Goal: Task Accomplishment & Management: Use online tool/utility

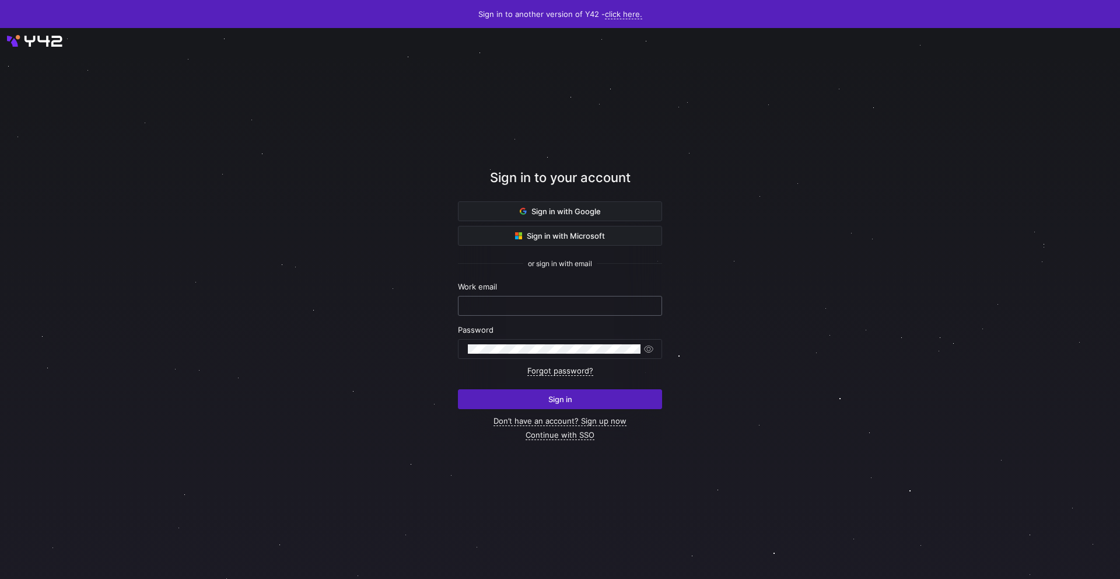
click at [553, 306] on input "text" at bounding box center [560, 305] width 184 height 9
type input "[EMAIL_ADDRESS][DOMAIN_NAME]"
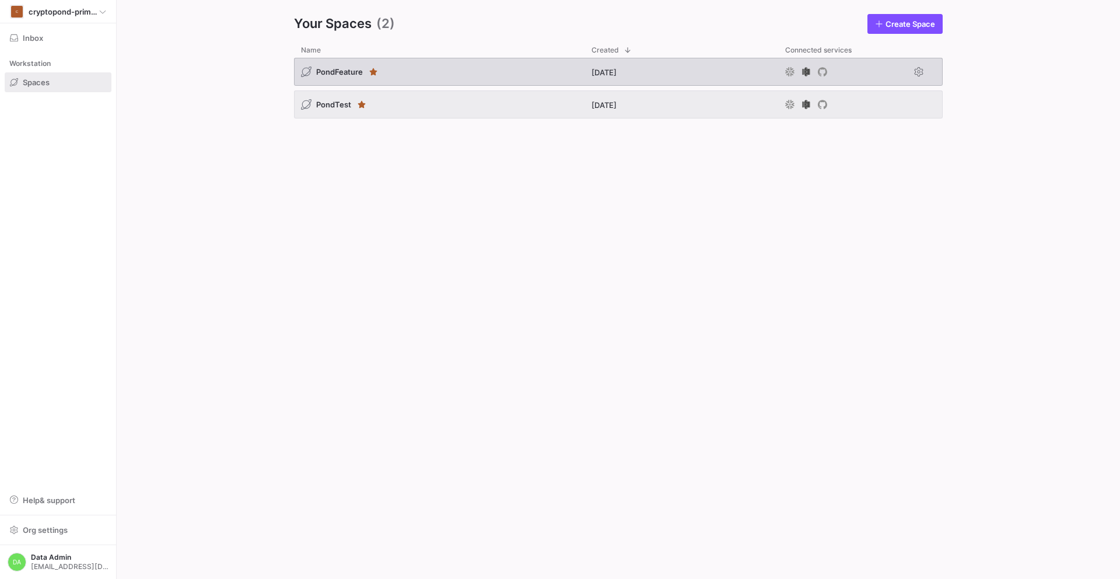
click at [428, 74] on div "PondFeature" at bounding box center [439, 72] width 291 height 28
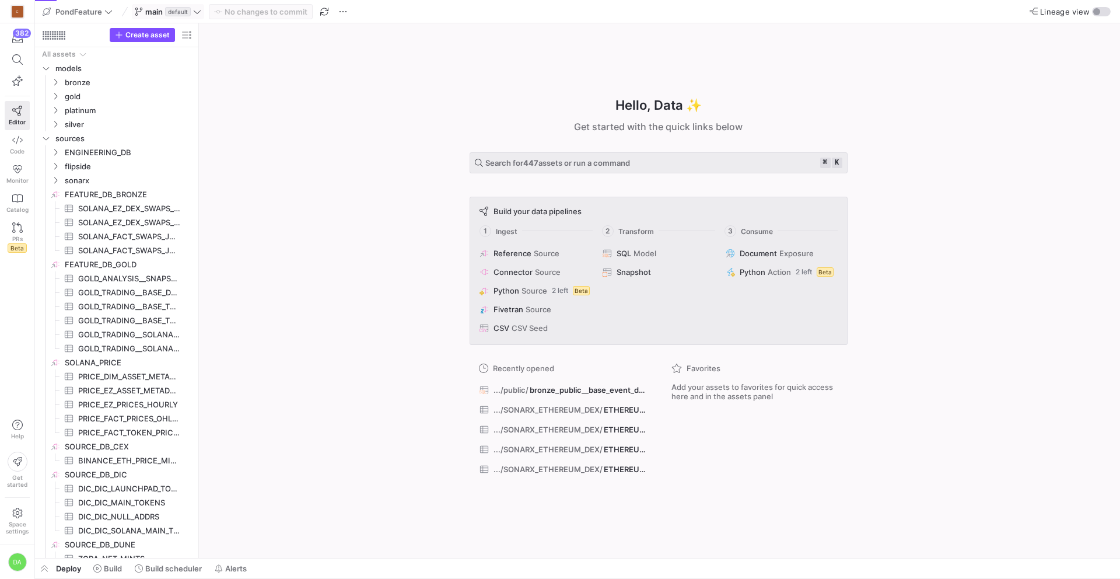
click at [198, 13] on icon at bounding box center [197, 12] width 8 height 8
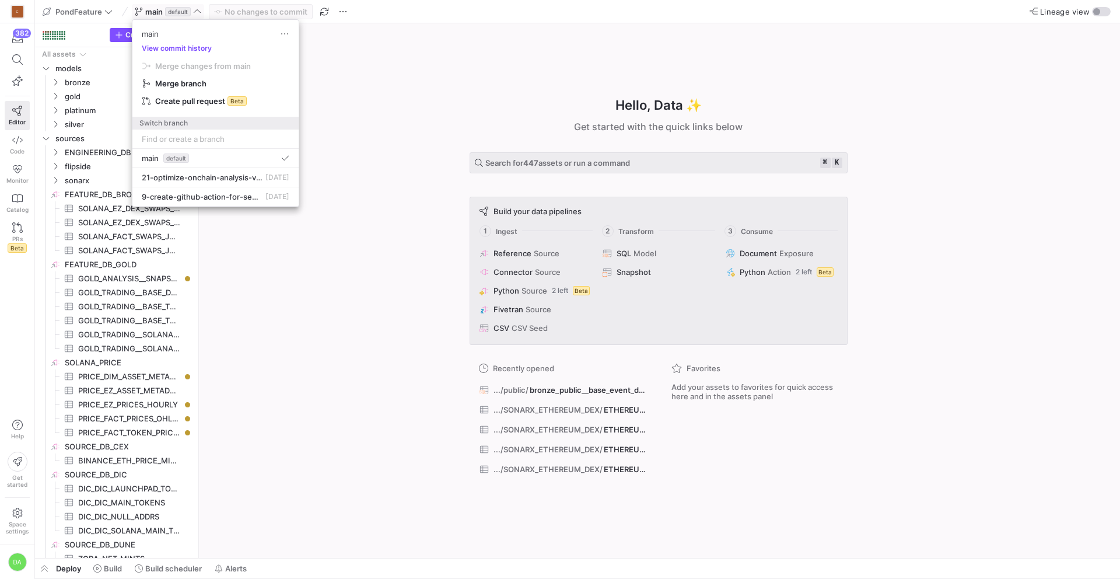
click at [198, 13] on div at bounding box center [560, 289] width 1120 height 579
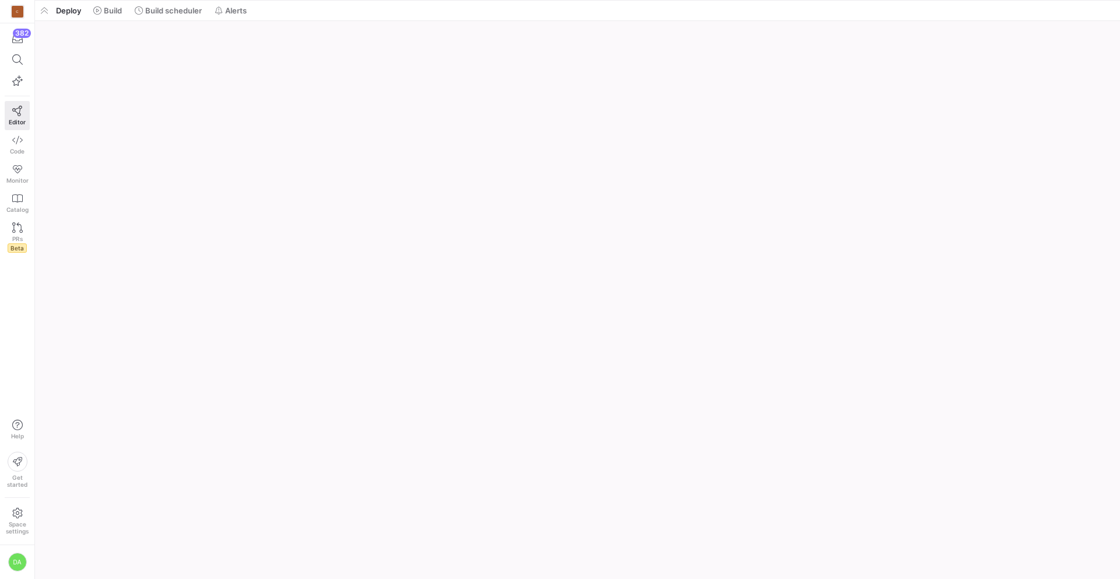
drag, startPoint x: 424, startPoint y: 560, endPoint x: 464, endPoint y: -40, distance: 600.6
click at [464, 0] on html "C 382 Editor Code Monitor Catalog PRs Beta Help Get started Space settings DA P…" at bounding box center [560, 289] width 1120 height 579
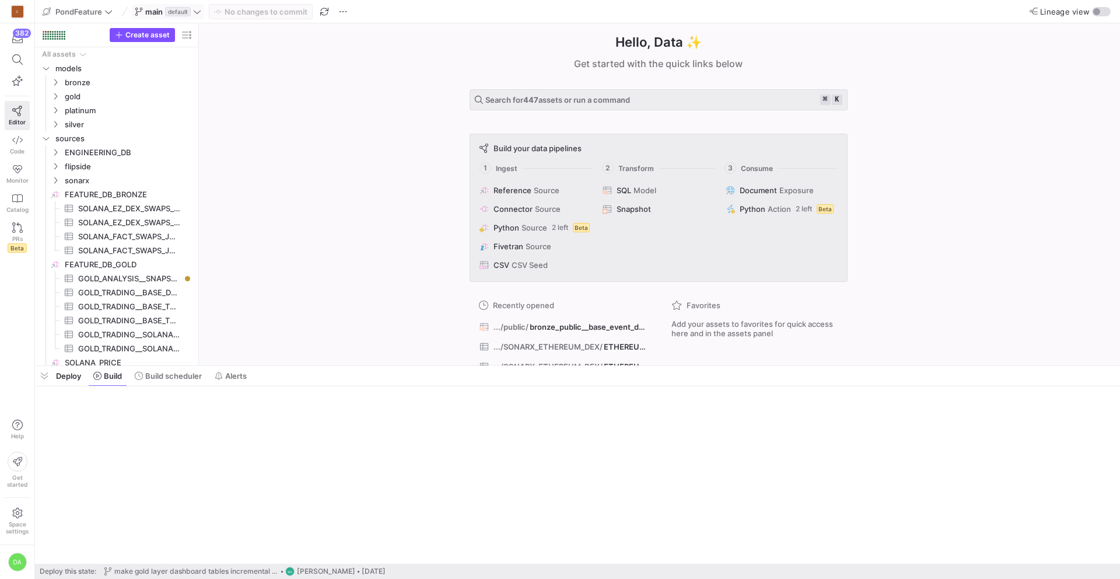
click at [180, 15] on span "default" at bounding box center [178, 11] width 26 height 9
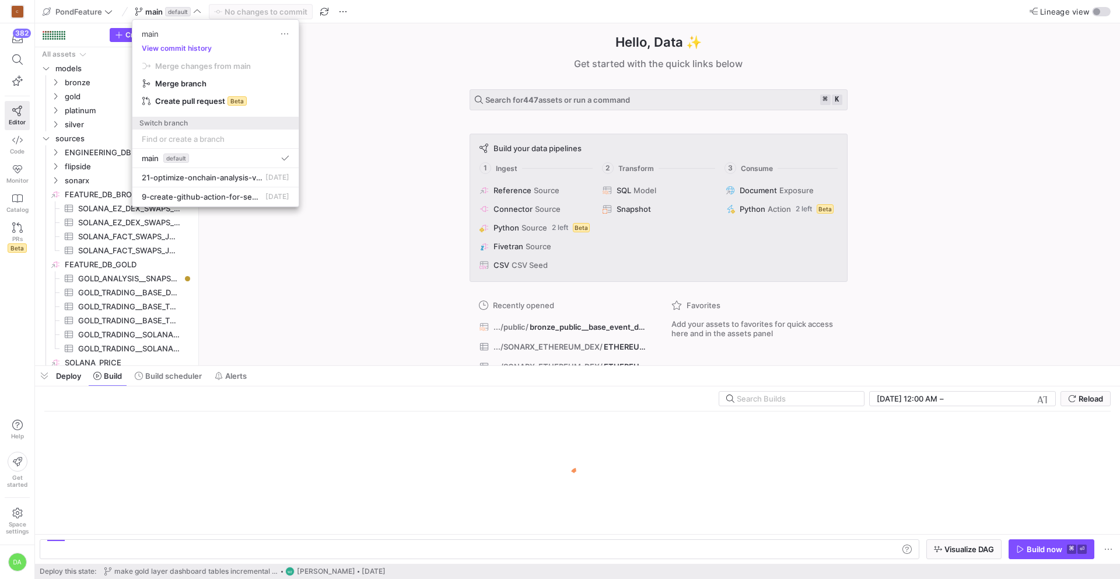
click at [393, 301] on div at bounding box center [560, 289] width 1120 height 579
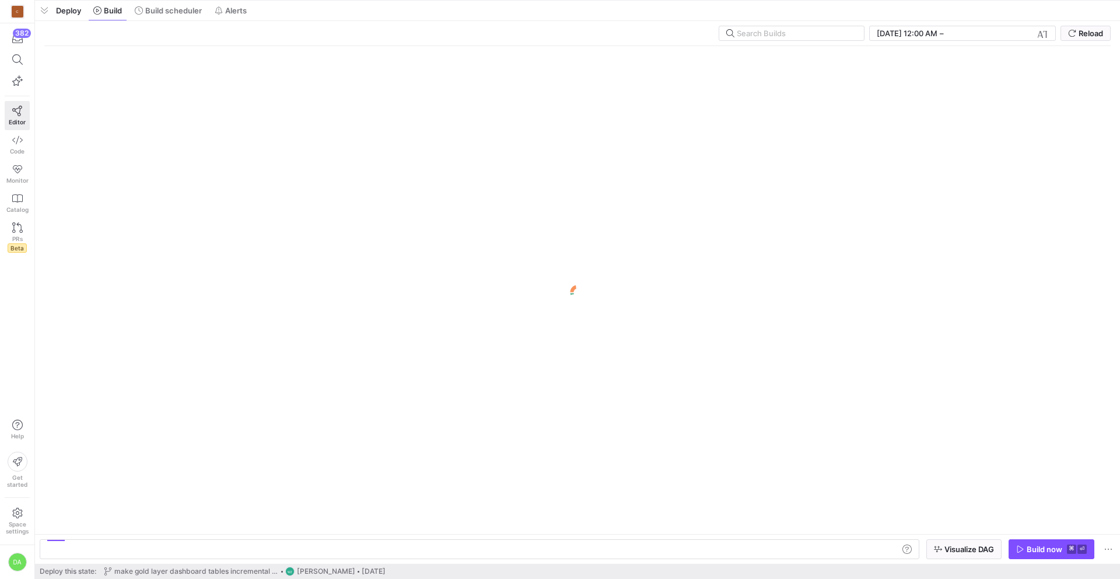
drag, startPoint x: 361, startPoint y: 366, endPoint x: 389, endPoint y: -51, distance: 418.2
click at [389, 0] on html "C 382 Editor Code Monitor Catalog PRs Beta Help Get started Space settings DA P…" at bounding box center [560, 289] width 1120 height 579
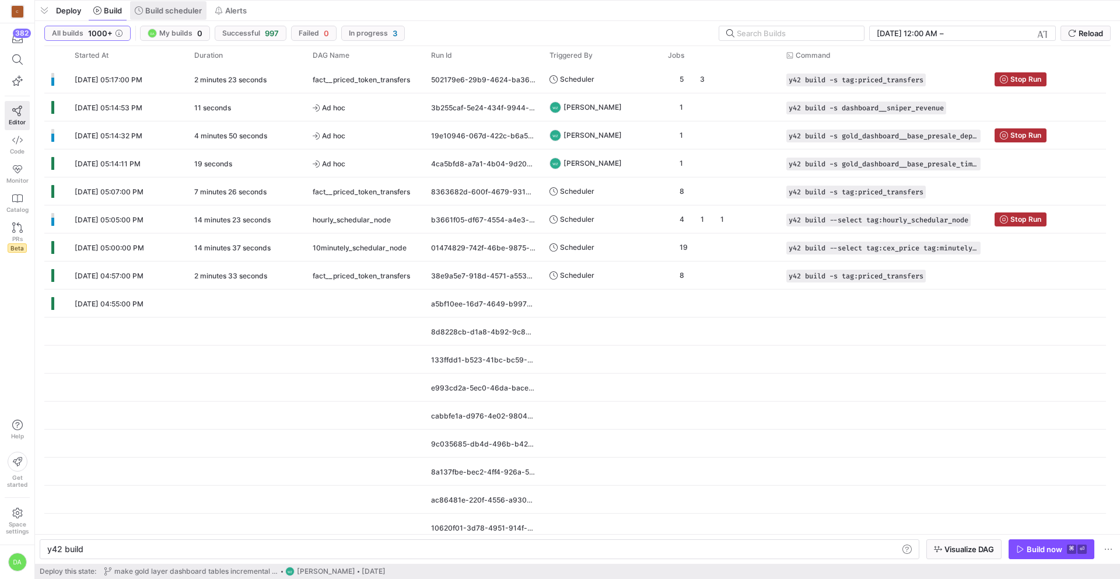
click at [177, 13] on span "Build scheduler" at bounding box center [173, 10] width 57 height 9
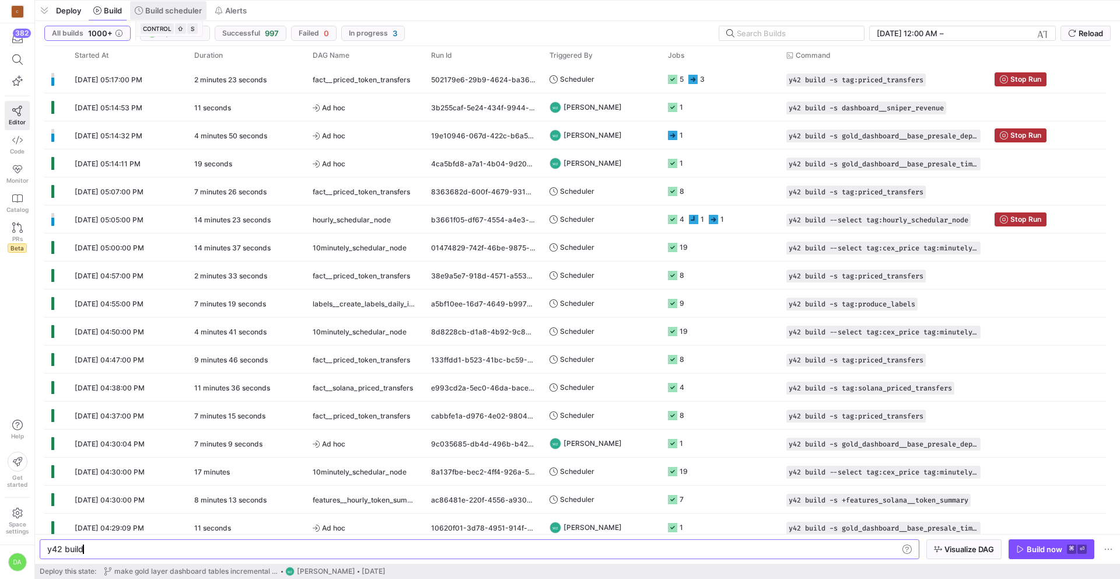
scroll to position [0, 35]
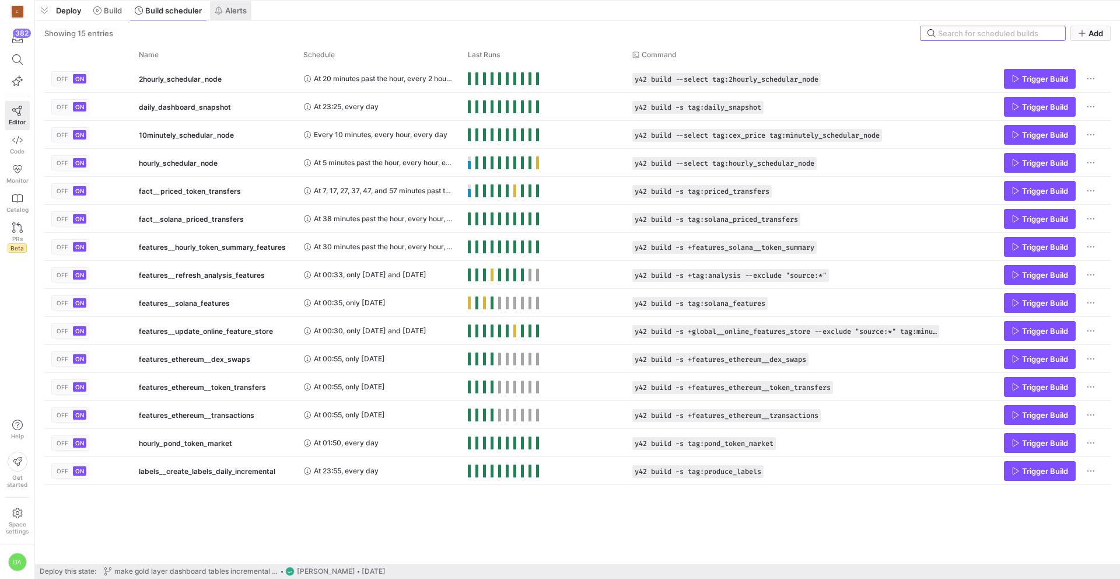
click at [228, 14] on span "Alerts" at bounding box center [236, 10] width 22 height 9
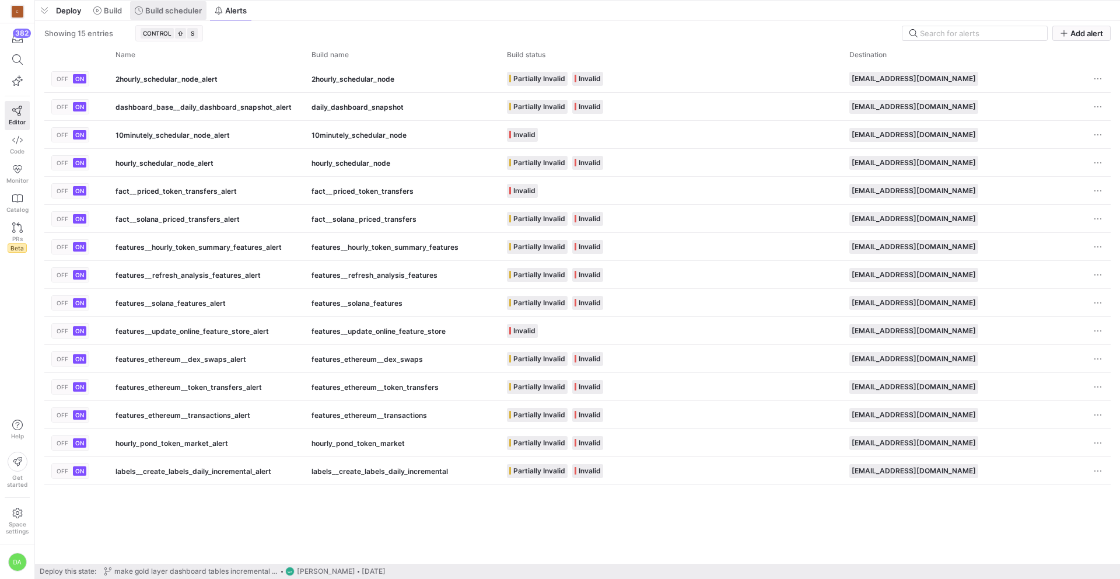
click at [184, 9] on span "Build scheduler" at bounding box center [173, 10] width 57 height 9
